Goal: Check status: Check status

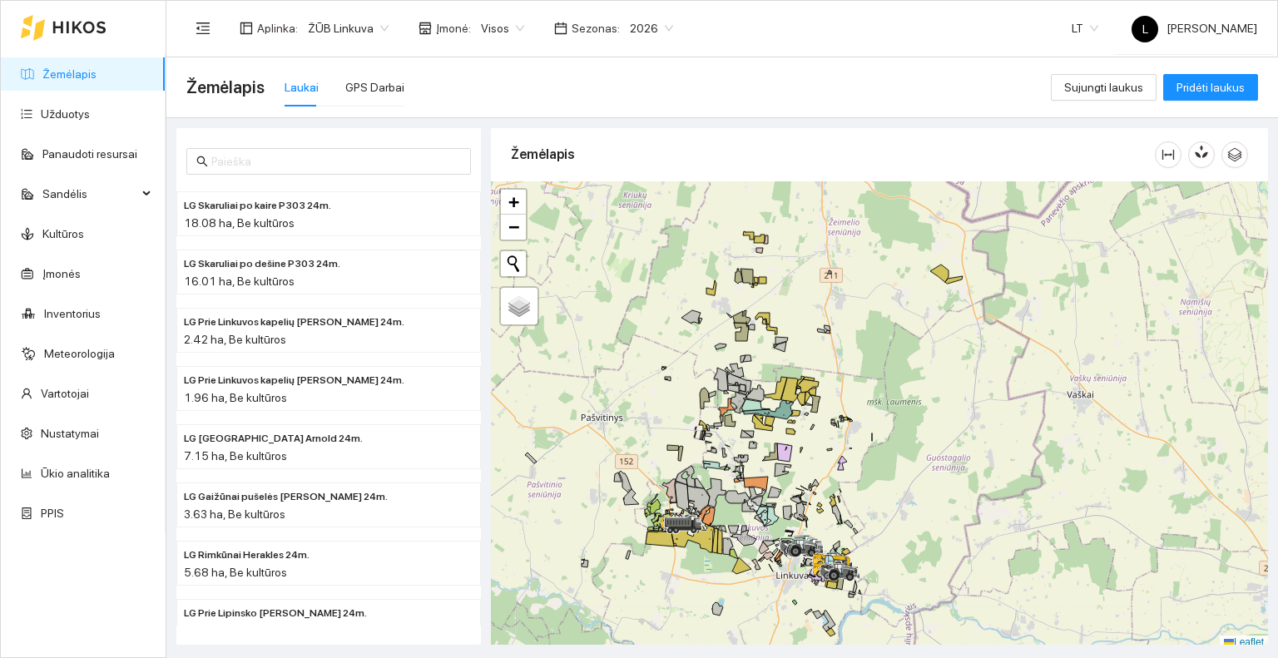
scroll to position [4, 0]
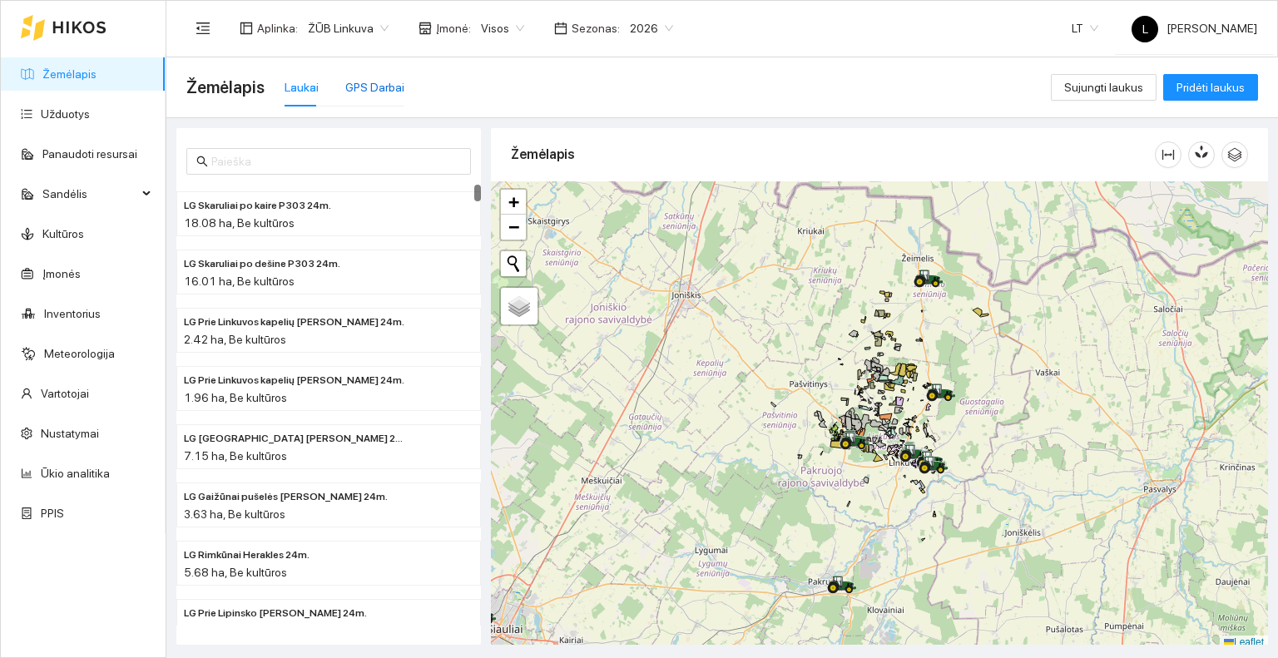
click at [374, 87] on div "GPS Darbai" at bounding box center [374, 87] width 59 height 18
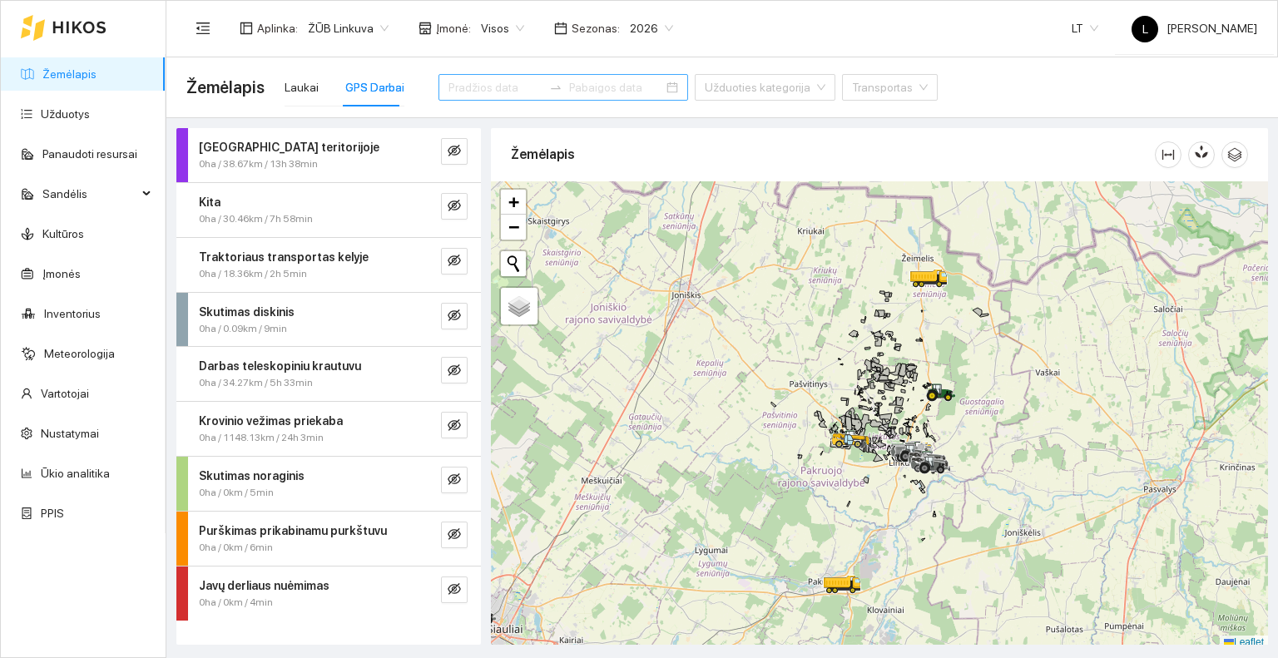
click at [488, 82] on input at bounding box center [496, 87] width 94 height 18
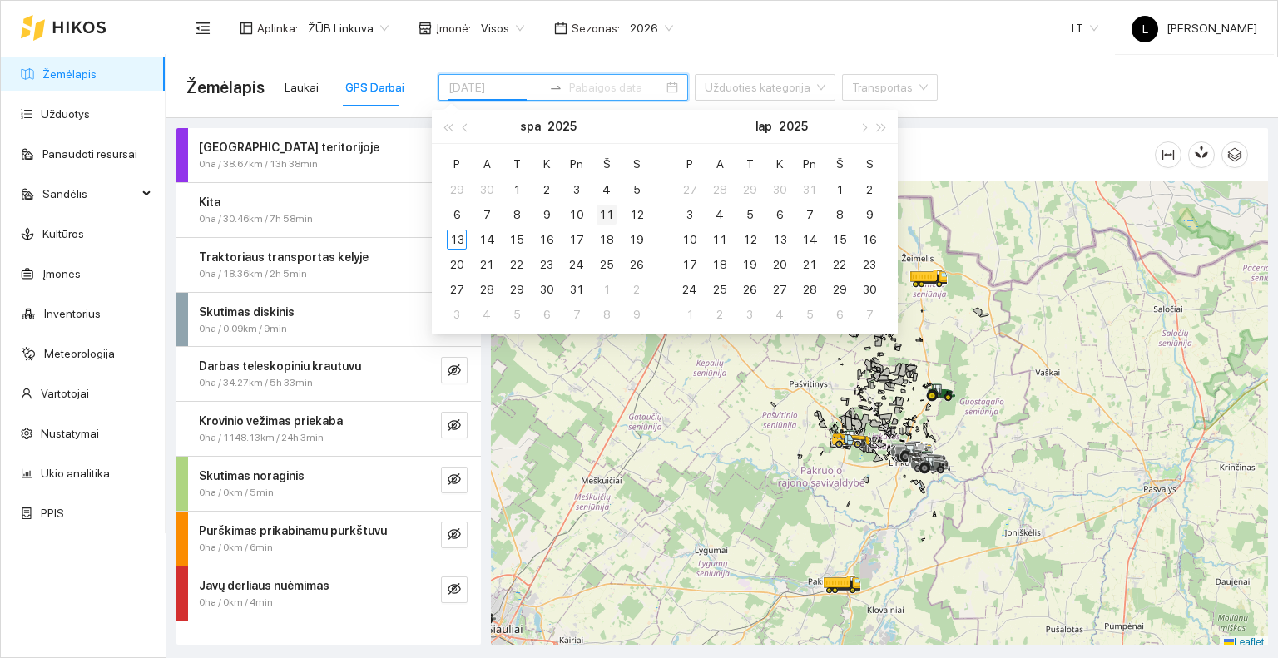
type input "[DATE]"
click at [599, 213] on div "11" at bounding box center [607, 215] width 20 height 20
